Goal: Browse casually

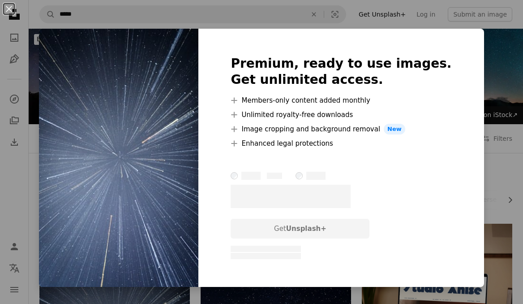
scroll to position [232, 0]
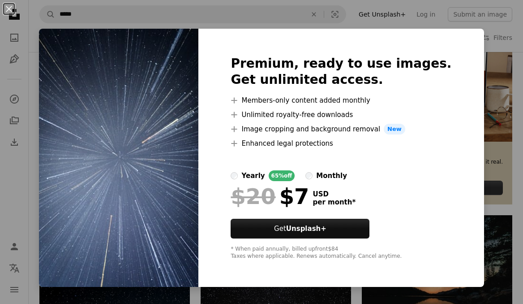
click at [43, 189] on div "An X shape Premium, ready to use images. Get unlimited access. A plus sign Memb…" at bounding box center [261, 152] width 523 height 304
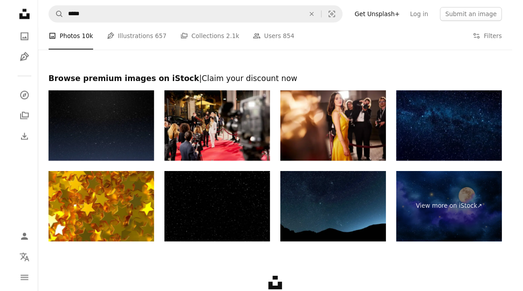
scroll to position [1520, 0]
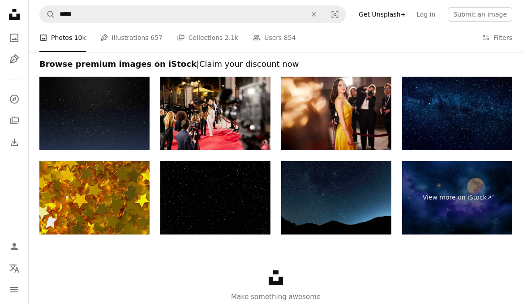
click at [115, 189] on img at bounding box center [94, 197] width 110 height 73
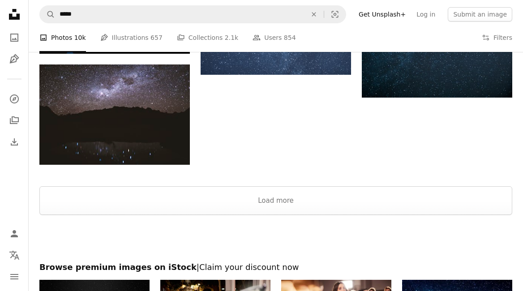
scroll to position [1295, 0]
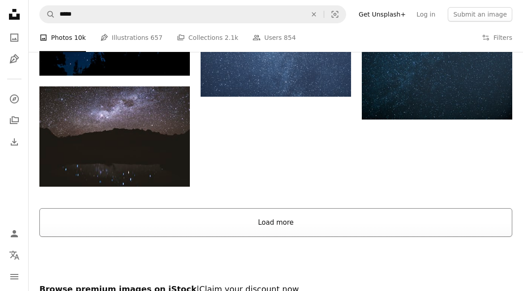
click at [183, 216] on button "Load more" at bounding box center [275, 222] width 473 height 29
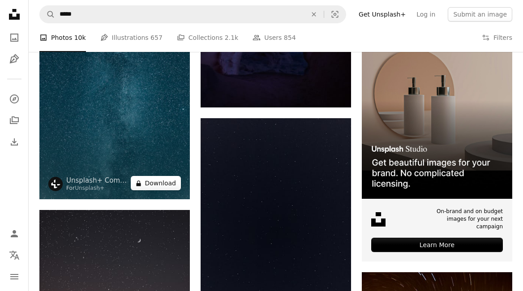
scroll to position [3103, 0]
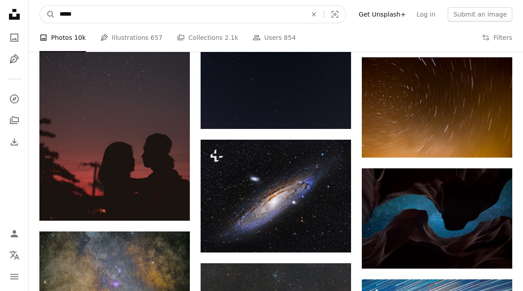
click at [155, 13] on input "*****" at bounding box center [179, 14] width 249 height 17
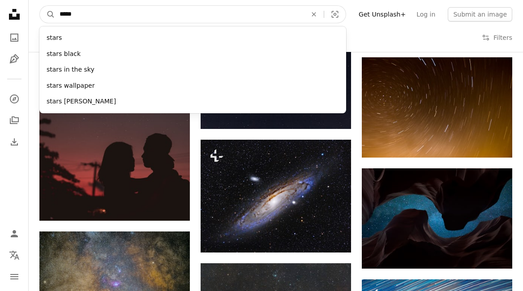
drag, startPoint x: 155, startPoint y: 13, endPoint x: 5, endPoint y: 8, distance: 150.1
type input "******"
click at [47, 14] on button "A magnifying glass" at bounding box center [47, 14] width 15 height 17
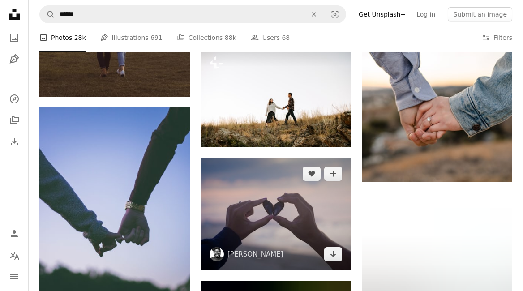
scroll to position [10865, 0]
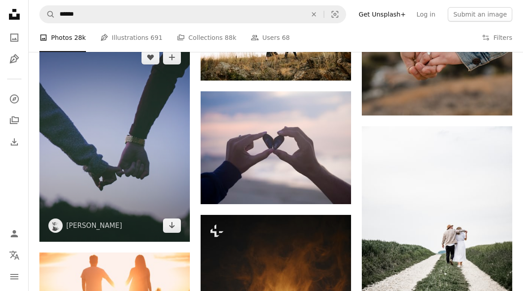
click at [148, 180] on img at bounding box center [114, 141] width 150 height 201
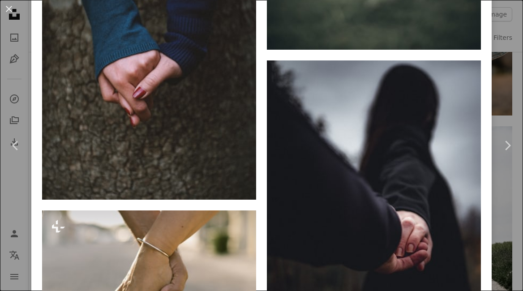
scroll to position [1099, 0]
